Goal: Information Seeking & Learning: Learn about a topic

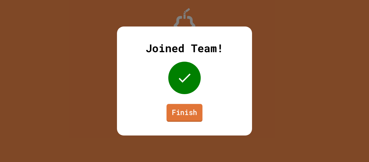
click at [181, 113] on link "Finish" at bounding box center [185, 113] width 36 height 18
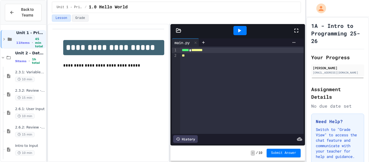
scroll to position [628, 0]
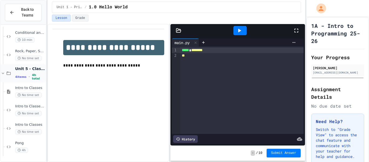
click at [28, 71] on span "Unit 5 - Classes" at bounding box center [30, 68] width 30 height 5
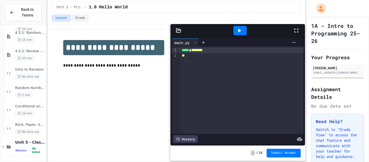
scroll to position [548, 0]
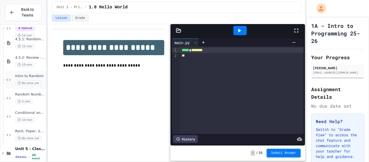
click at [31, 78] on span "Intro to Random" at bounding box center [30, 76] width 30 height 5
